Goal: Information Seeking & Learning: Learn about a topic

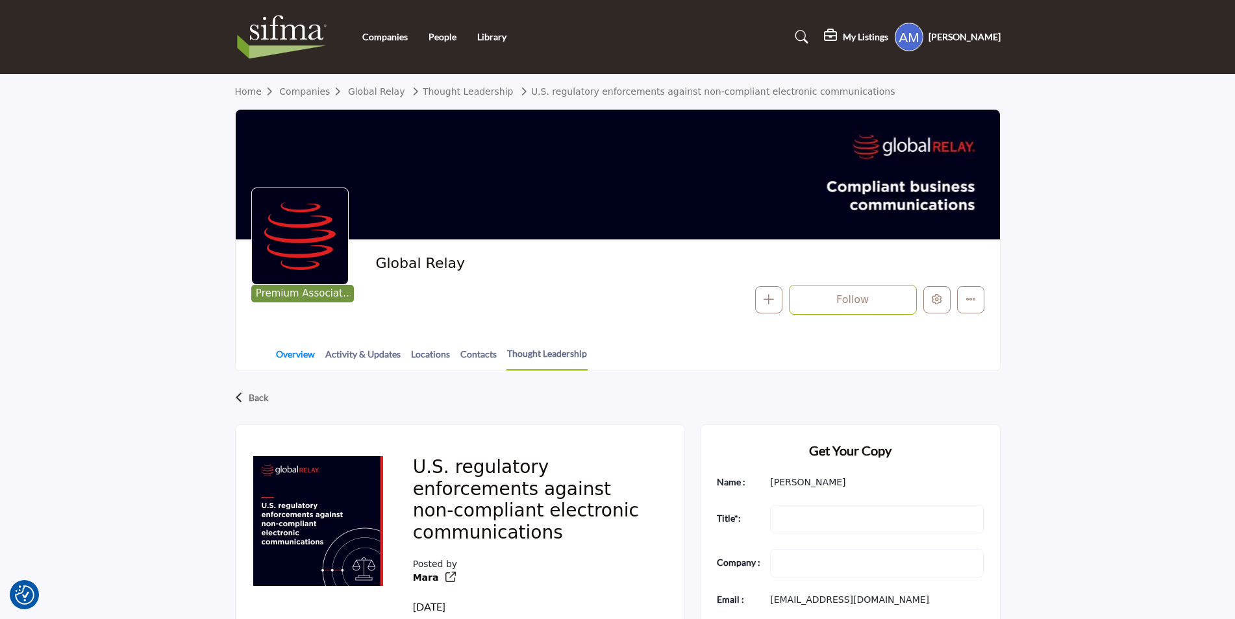
click at [275, 360] on link "Overview" at bounding box center [295, 358] width 40 height 23
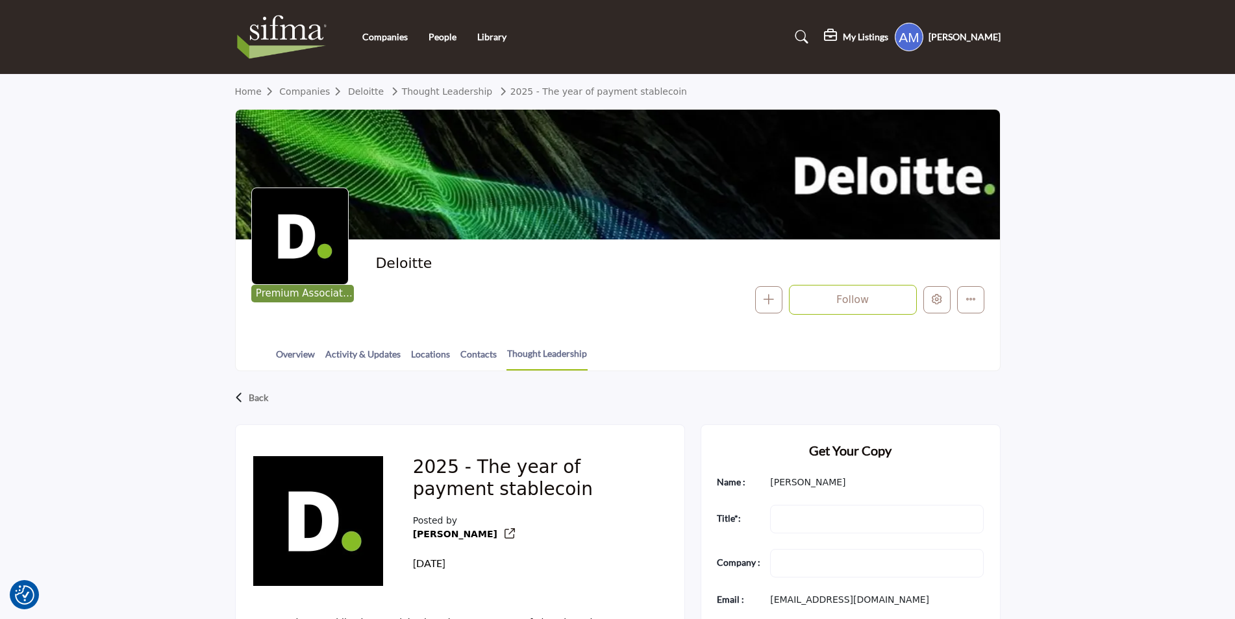
click at [1213, 215] on section "Home Companies Deloitte Thought Leadership 2025 - The year of payment stablecoi…" at bounding box center [617, 223] width 1235 height 297
click at [293, 352] on link "Overview" at bounding box center [295, 358] width 40 height 23
